Goal: Navigation & Orientation: Find specific page/section

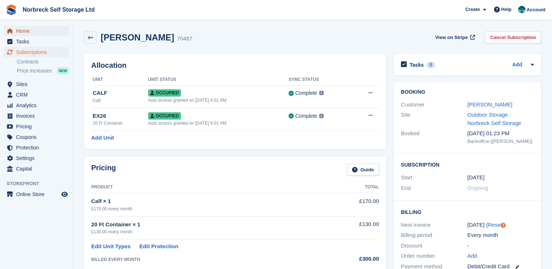
click at [26, 32] on span "Home" at bounding box center [38, 31] width 44 height 10
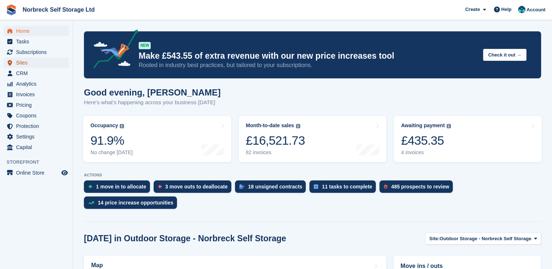
click at [28, 66] on span "Sites" at bounding box center [38, 63] width 44 height 10
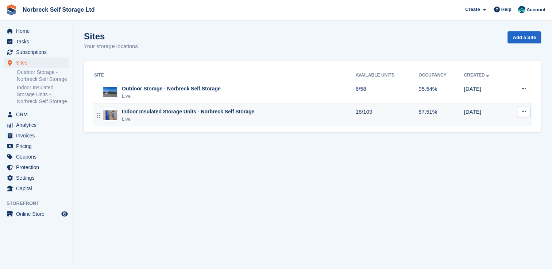
click at [158, 118] on div "Live" at bounding box center [188, 119] width 132 height 7
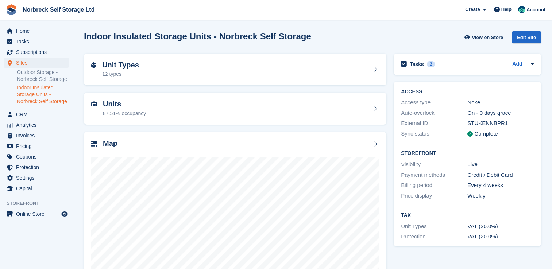
scroll to position [42, 0]
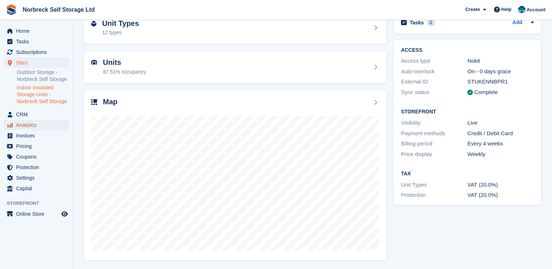
click at [38, 125] on span "Analytics" at bounding box center [38, 125] width 44 height 10
